Goal: Task Accomplishment & Management: Manage account settings

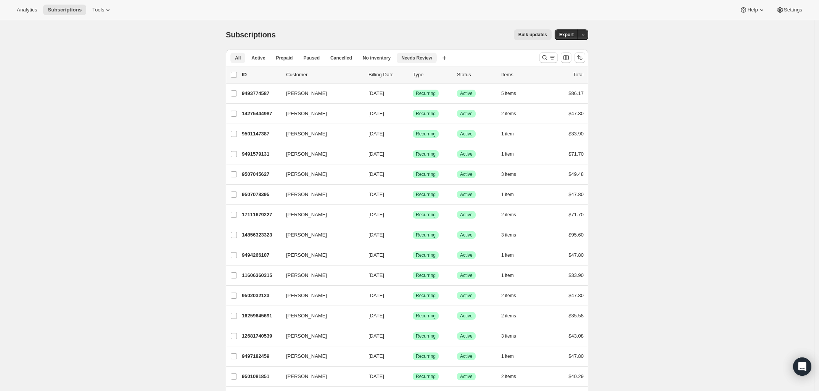
click at [418, 56] on span "Needs Review" at bounding box center [416, 58] width 31 height 6
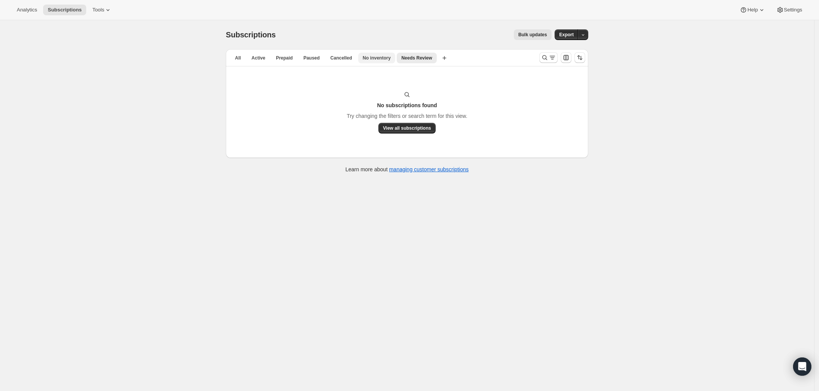
click at [378, 57] on span "No inventory" at bounding box center [377, 58] width 28 height 6
click at [335, 60] on span "Cancelled" at bounding box center [341, 58] width 22 height 6
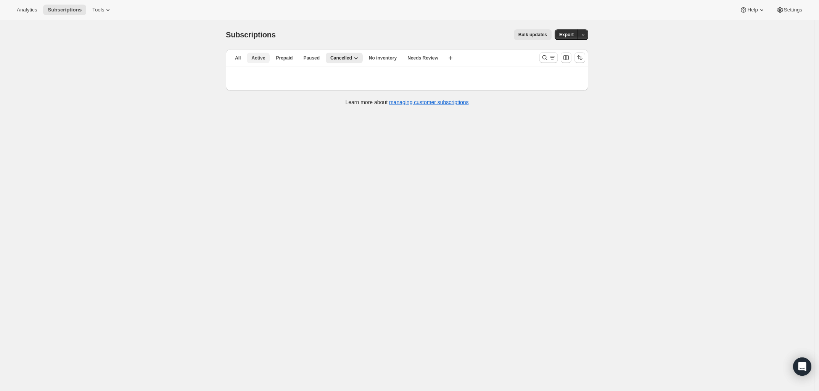
click at [261, 58] on span "Active" at bounding box center [258, 58] width 14 height 6
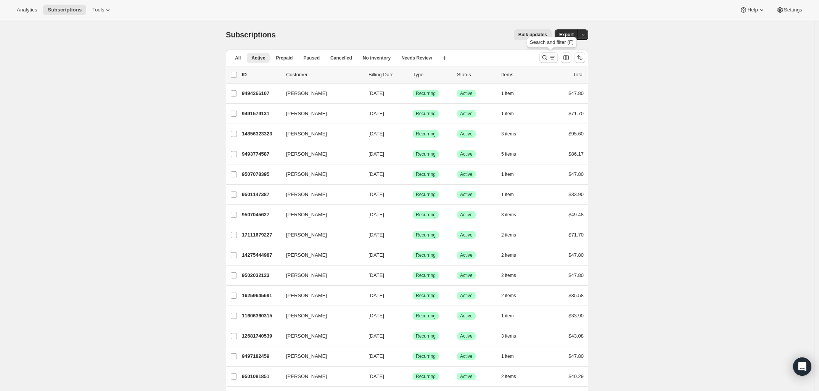
click at [544, 59] on icon "Search and filter results" at bounding box center [545, 58] width 8 height 8
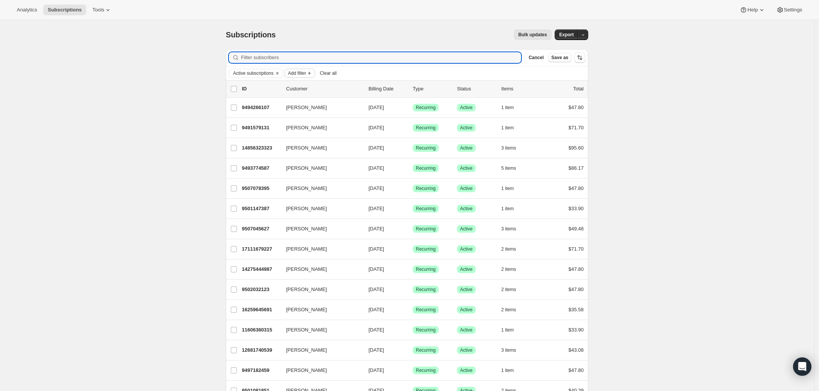
click at [312, 75] on icon "Add filter" at bounding box center [309, 73] width 6 height 6
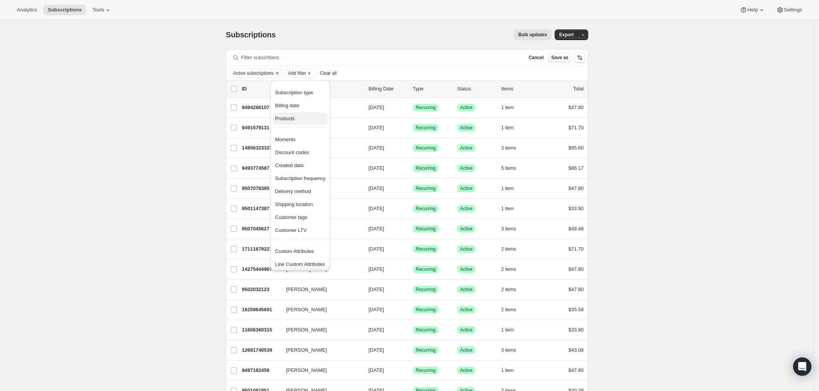
click at [294, 116] on span "Products" at bounding box center [300, 119] width 50 height 8
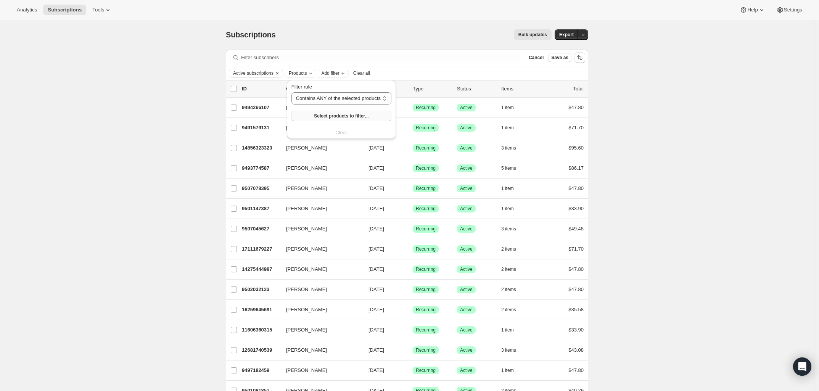
click at [351, 119] on span "Select products to filter..." at bounding box center [341, 116] width 55 height 6
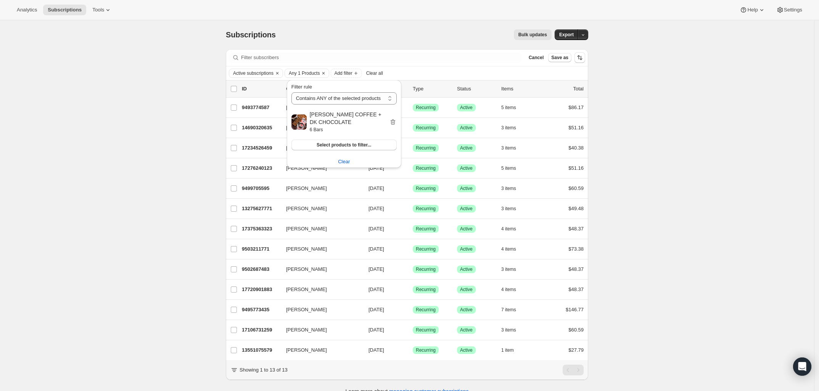
click at [132, 153] on div "Subscriptions. This page is ready Subscriptions Bulk updates More actions Bulk …" at bounding box center [407, 215] width 814 height 391
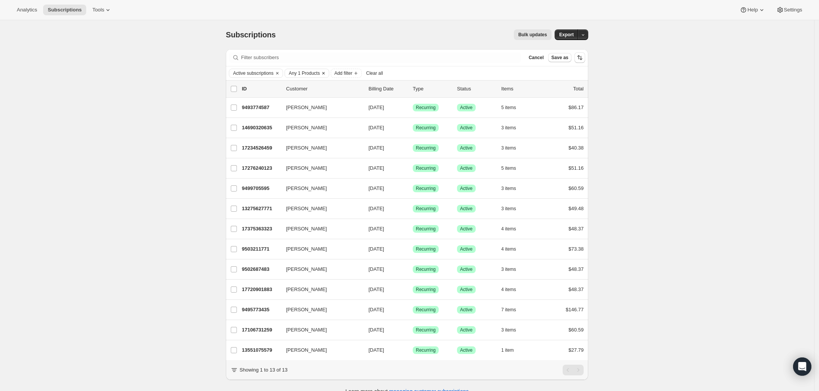
click at [308, 74] on span "Any 1 Products" at bounding box center [304, 73] width 31 height 6
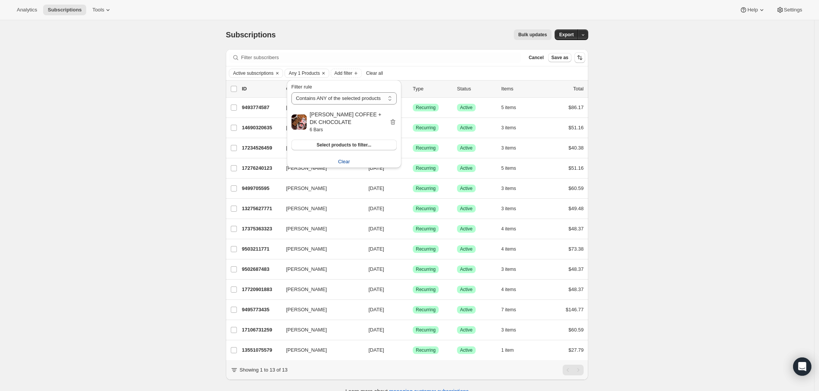
click at [346, 163] on span "Clear" at bounding box center [344, 162] width 12 height 8
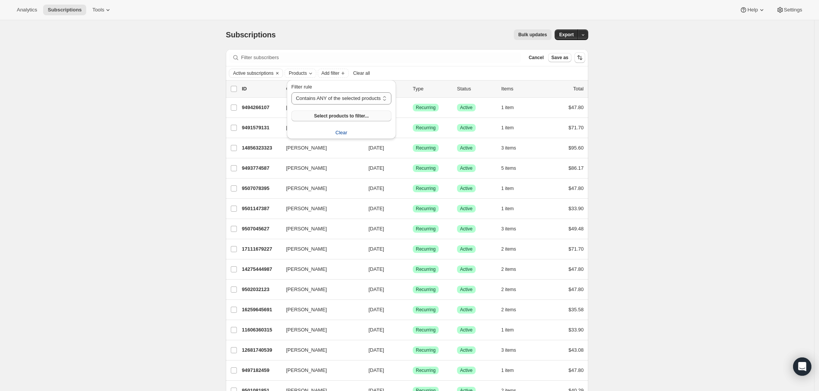
click at [318, 115] on span "Select products to filter..." at bounding box center [341, 116] width 55 height 6
